Goal: Information Seeking & Learning: Learn about a topic

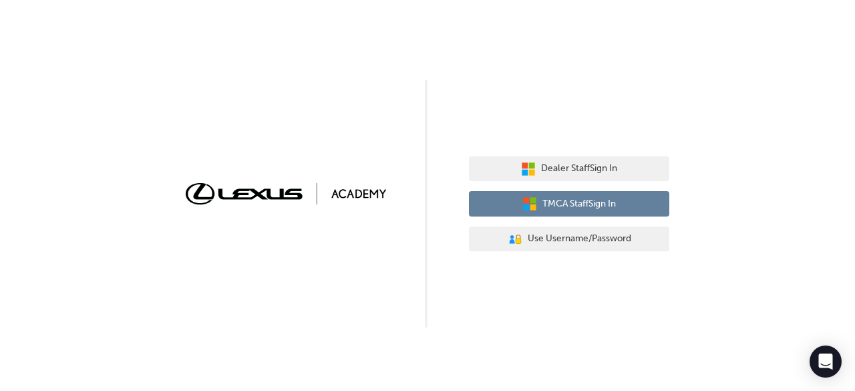
click at [555, 214] on button "TMCA Staff Sign In" at bounding box center [569, 203] width 200 height 25
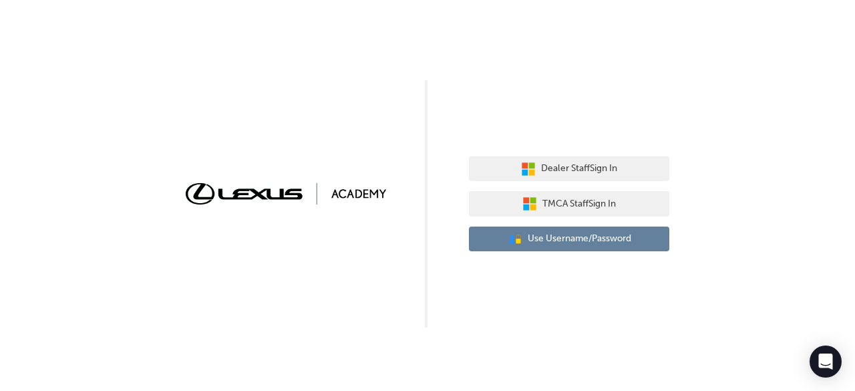
click at [573, 247] on button "User Authentication Icon - Blue Person, Gold Lock Use Username/Password" at bounding box center [569, 238] width 200 height 25
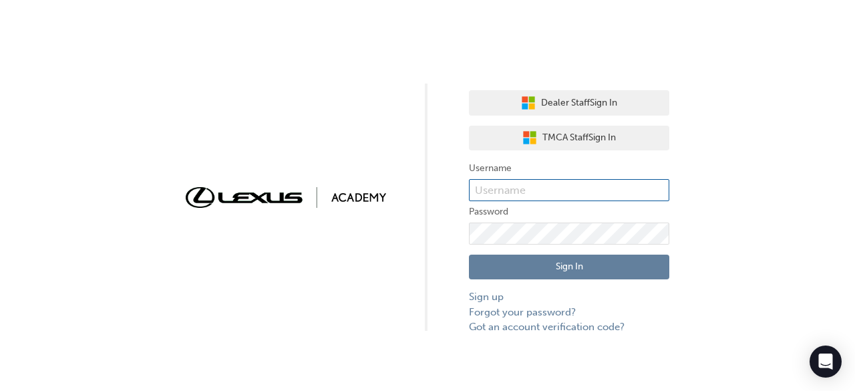
click at [502, 197] on input "text" at bounding box center [569, 190] width 200 height 23
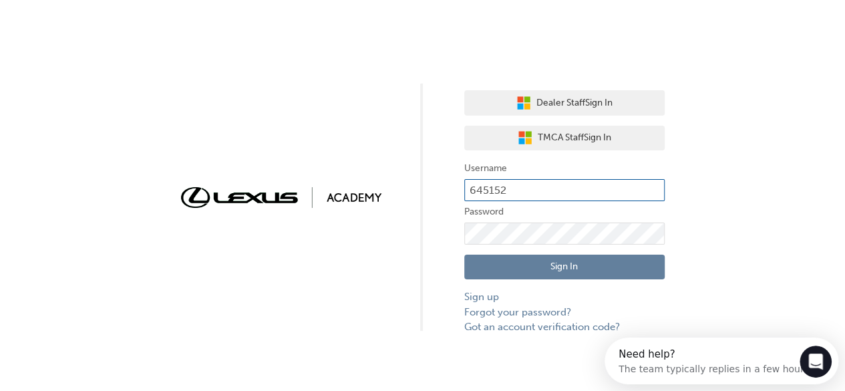
type input "645152"
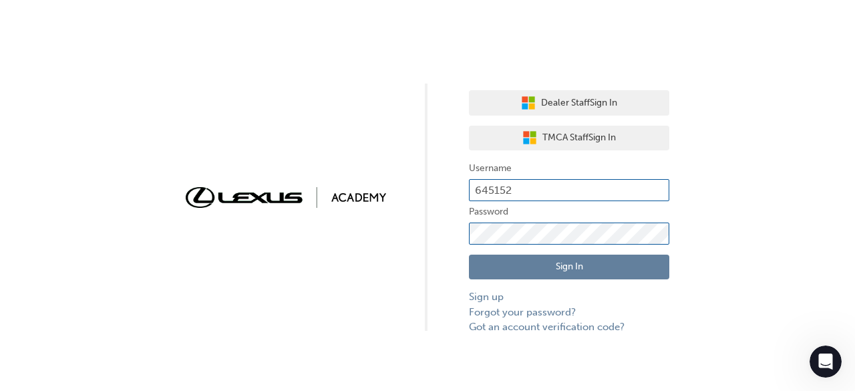
click button "Sign In" at bounding box center [569, 267] width 200 height 25
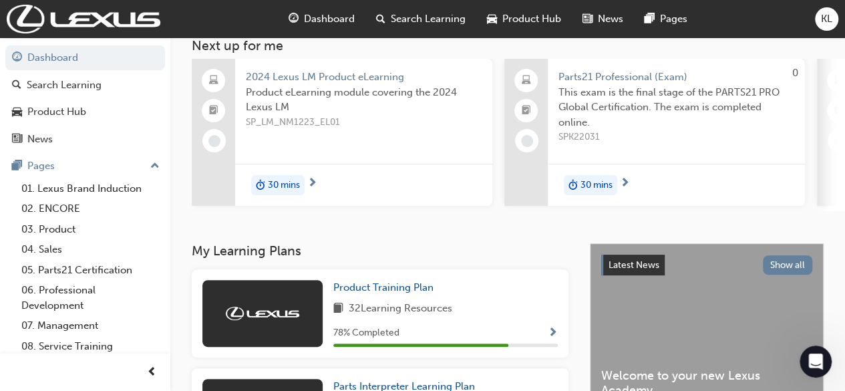
scroll to position [104, 0]
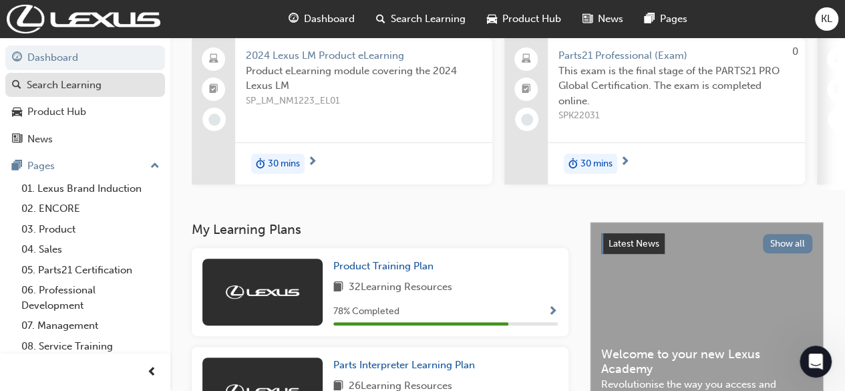
click at [100, 81] on div "Search Learning" at bounding box center [64, 84] width 75 height 15
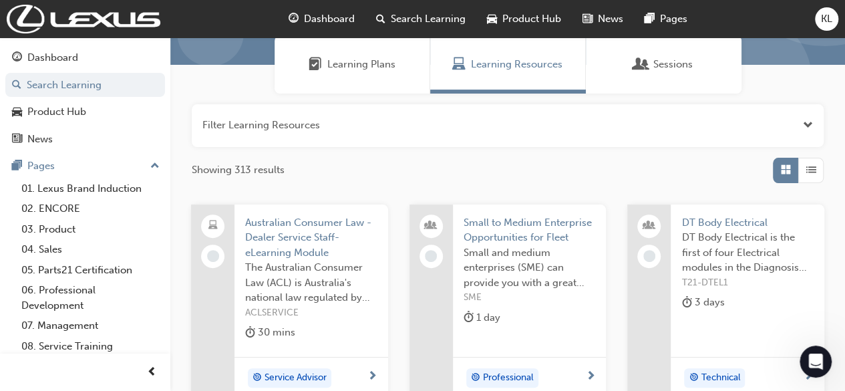
scroll to position [80, 0]
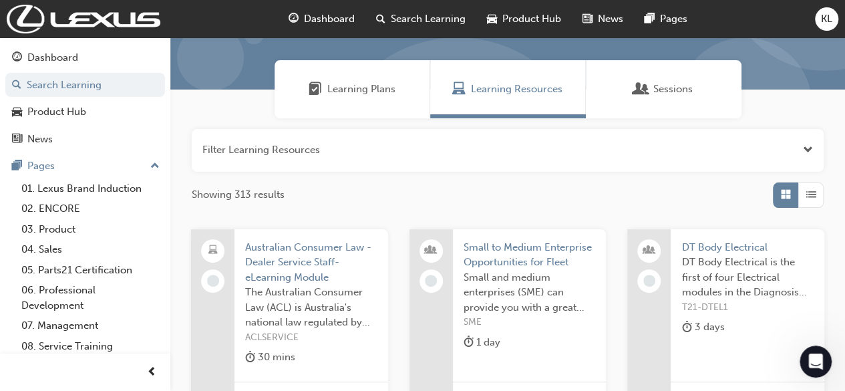
click at [355, 100] on div "Learning Plans" at bounding box center [353, 89] width 156 height 58
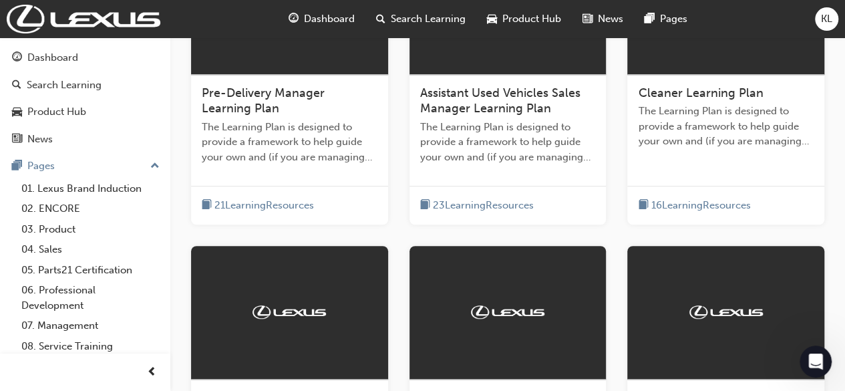
scroll to position [405, 0]
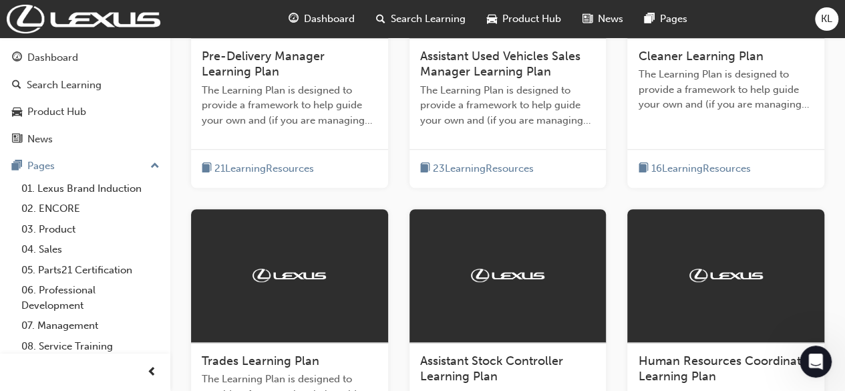
click at [347, 30] on div "Dashboard" at bounding box center [322, 18] width 88 height 27
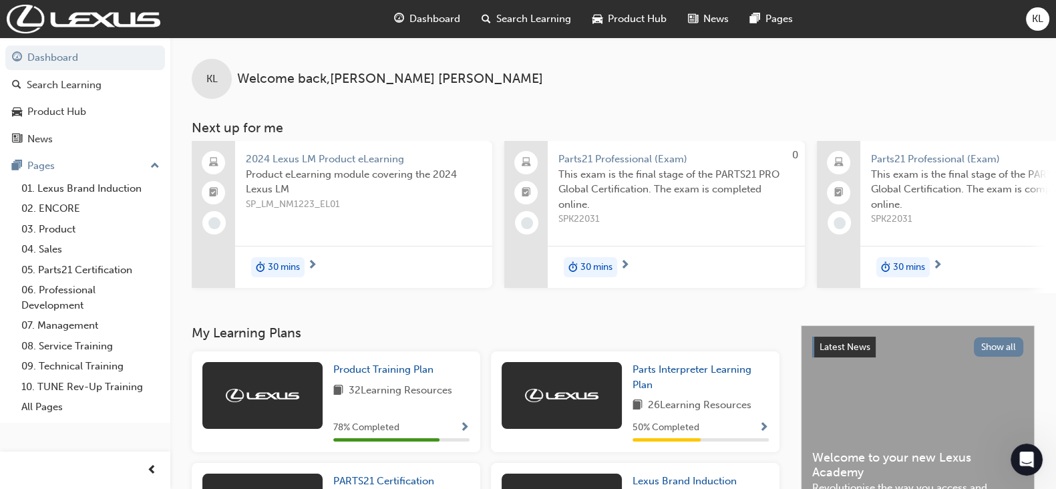
drag, startPoint x: 853, startPoint y: 1, endPoint x: 633, endPoint y: 305, distance: 375.5
click at [633, 305] on div "KL Welcome back , Kenny Leong Next up for me 2024 Lexus LM Product eLearning Pr…" at bounding box center [613, 181] width 886 height 288
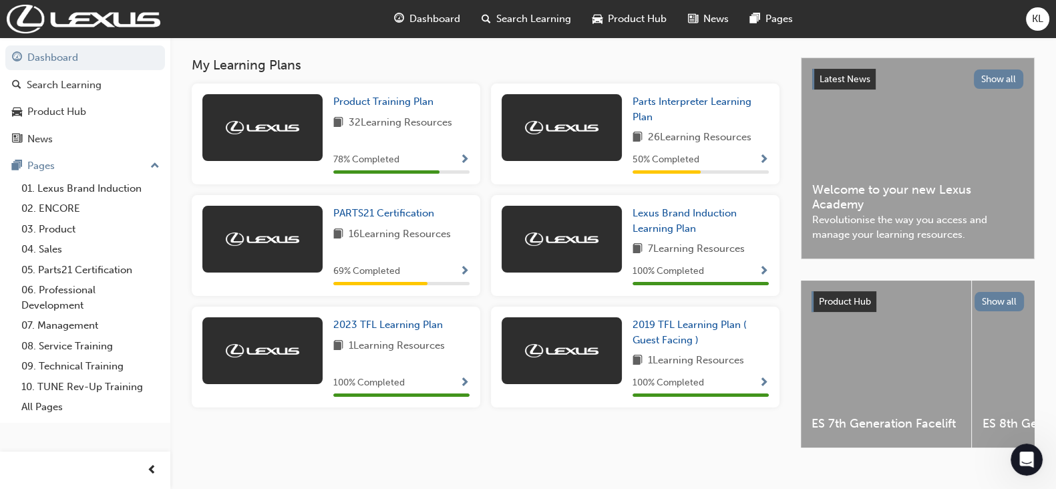
scroll to position [257, 0]
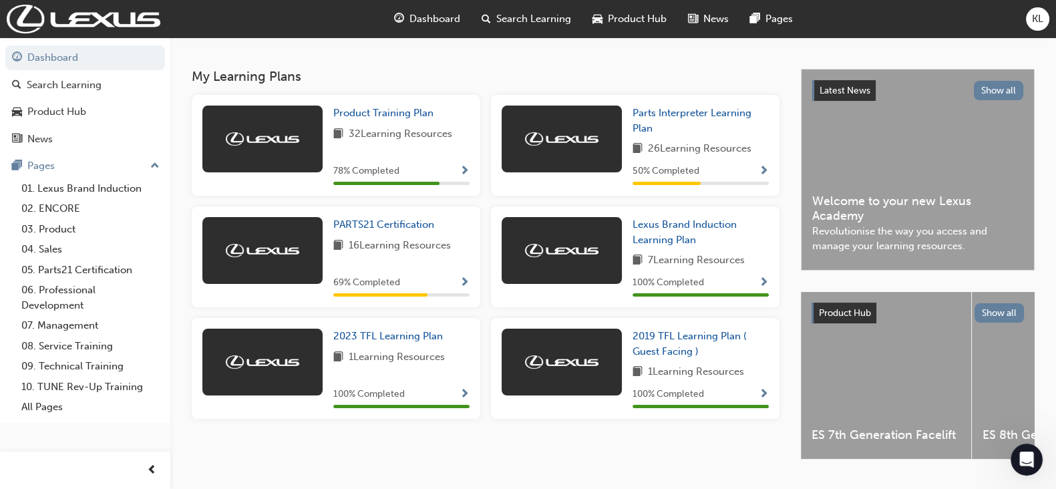
click at [690, 145] on span "26 Learning Resources" at bounding box center [700, 149] width 104 height 17
click at [735, 125] on link "Parts Interpreter Learning Plan" at bounding box center [701, 121] width 136 height 30
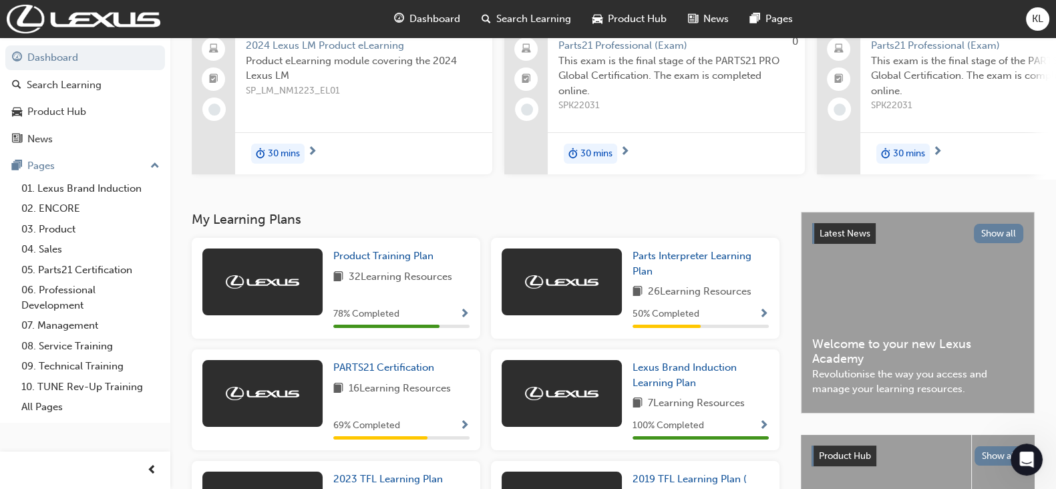
scroll to position [99, 0]
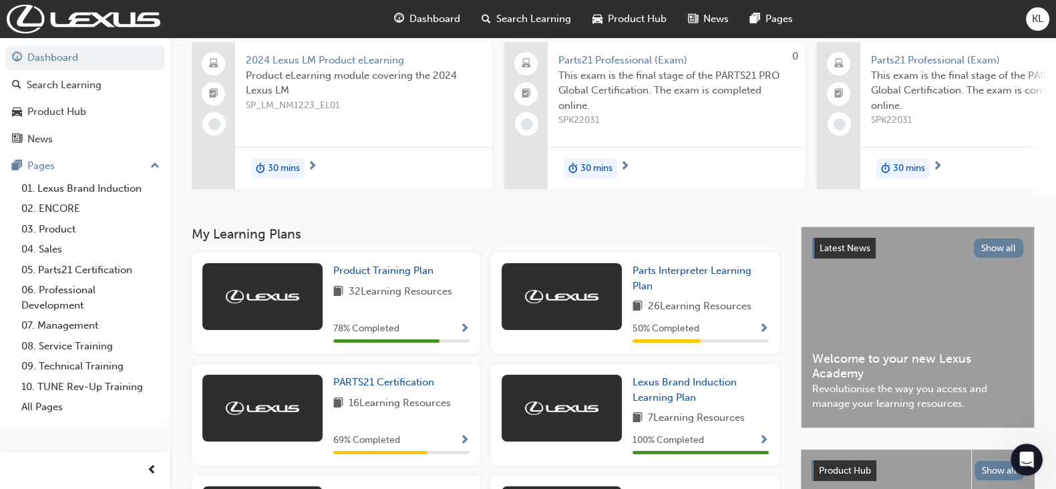
click at [424, 289] on span "32 Learning Resources" at bounding box center [401, 292] width 104 height 17
click at [657, 275] on span "Parts Interpreter Learning Plan" at bounding box center [692, 278] width 119 height 27
